Goal: Share content

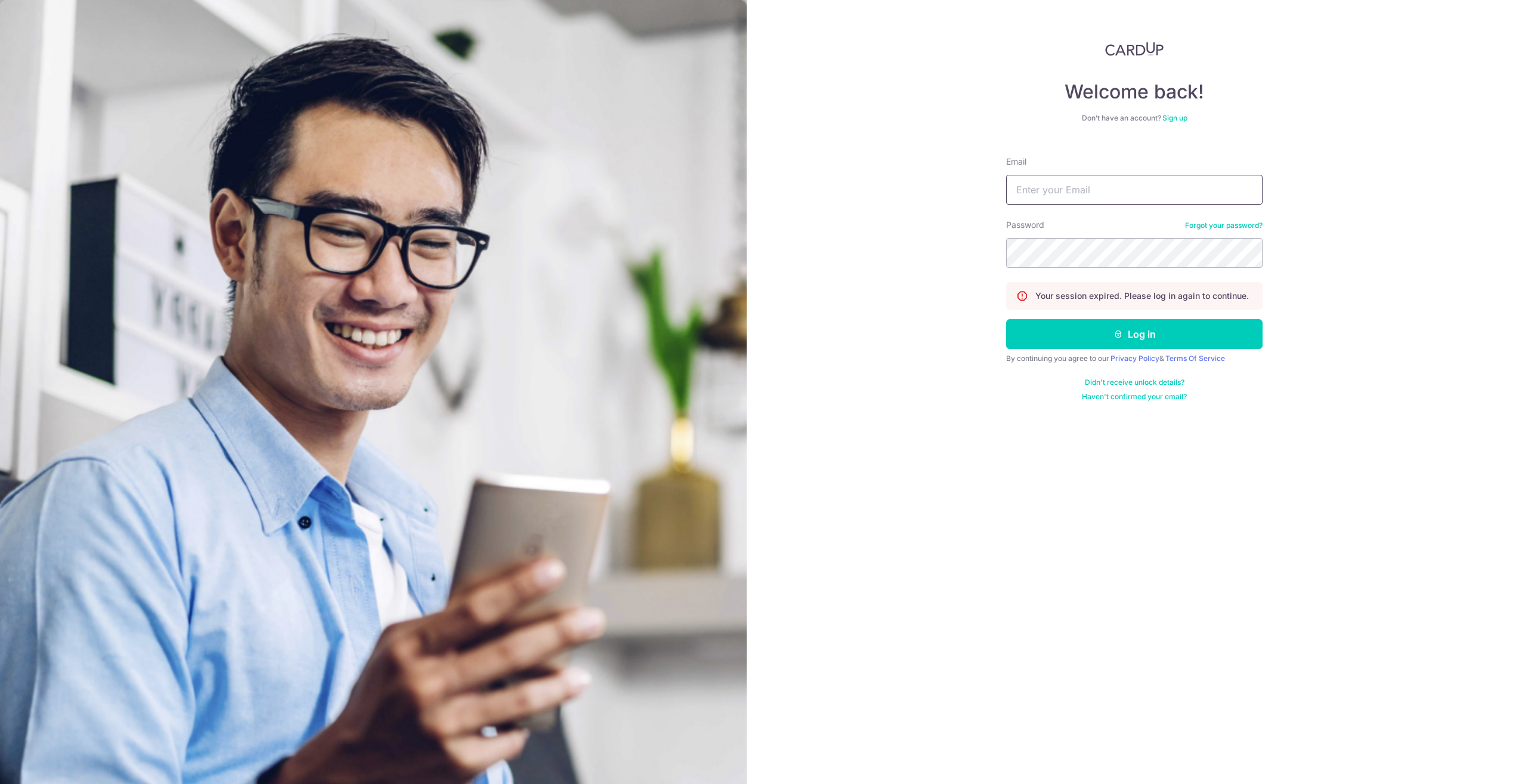
click at [1066, 188] on input "Email" at bounding box center [1134, 189] width 257 height 30
type input "[EMAIL_ADDRESS][DOMAIN_NAME]"
click at [1006, 319] on button "Log in" at bounding box center [1134, 334] width 257 height 30
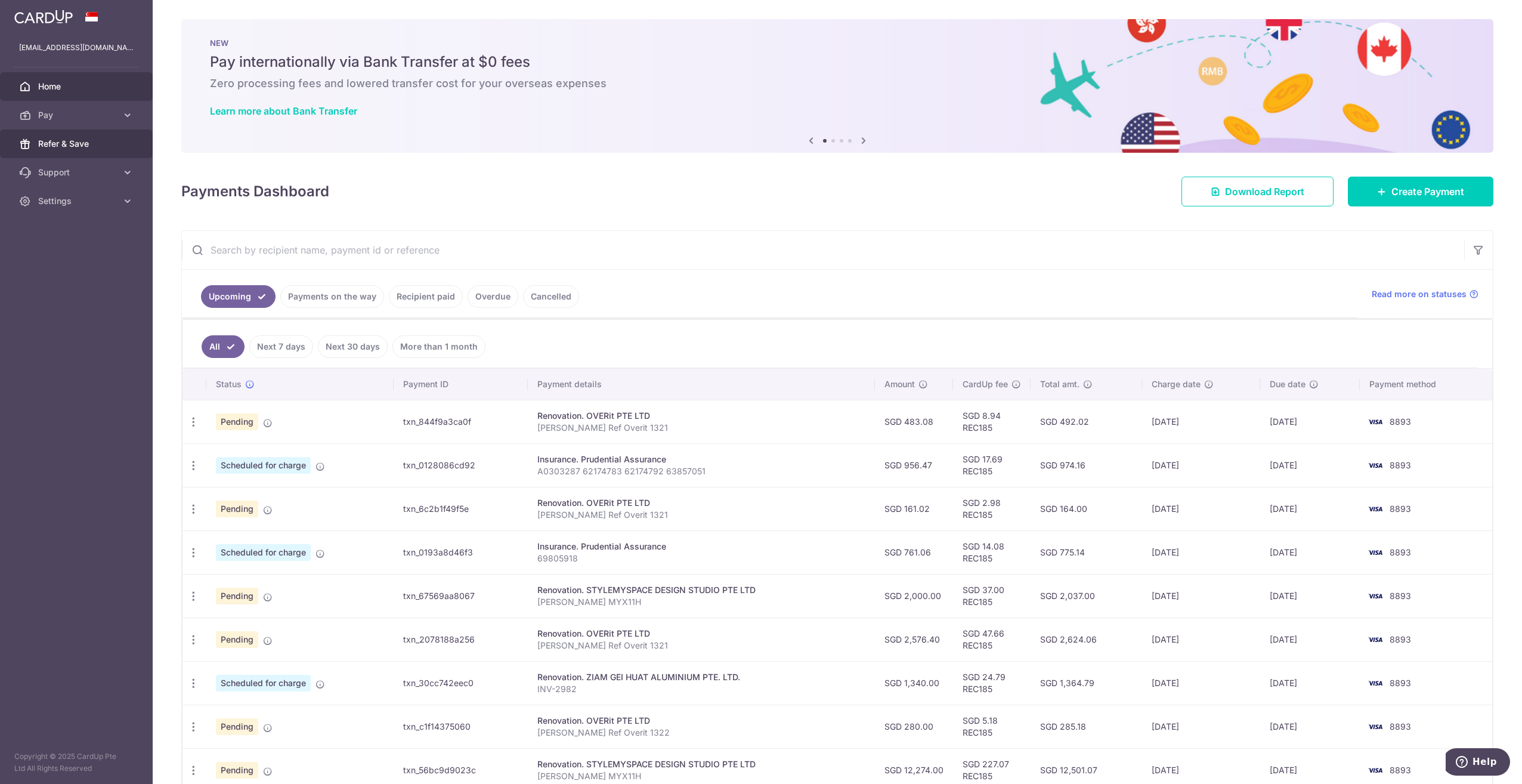
click at [104, 148] on span "Refer & Save" at bounding box center [77, 144] width 78 height 12
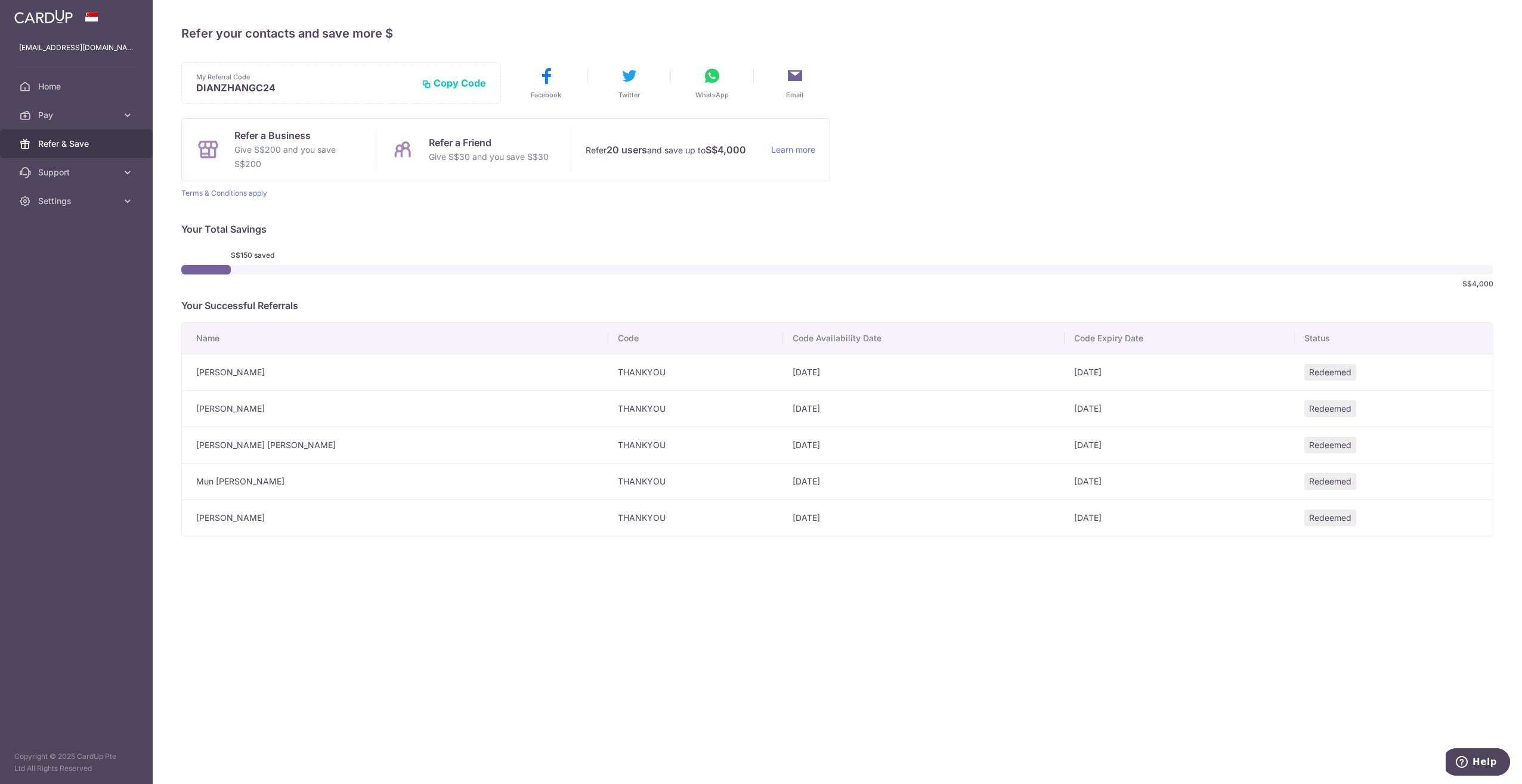
click at [714, 78] on icon at bounding box center [712, 75] width 19 height 19
click at [497, 153] on p "Give S$30 and you save S$30" at bounding box center [489, 157] width 120 height 15
click at [701, 80] on button "WhatsApp" at bounding box center [712, 82] width 71 height 34
